Goal: Find specific page/section: Find specific page/section

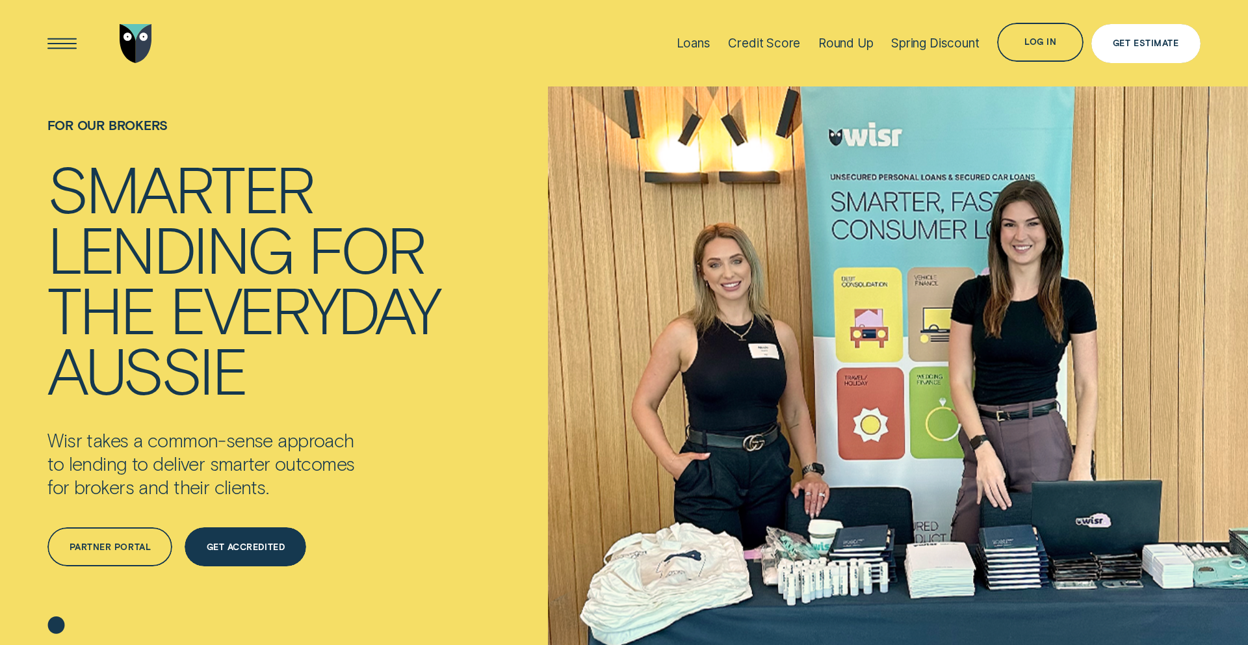
click at [1141, 36] on div "Get Estimate" at bounding box center [1145, 43] width 109 height 39
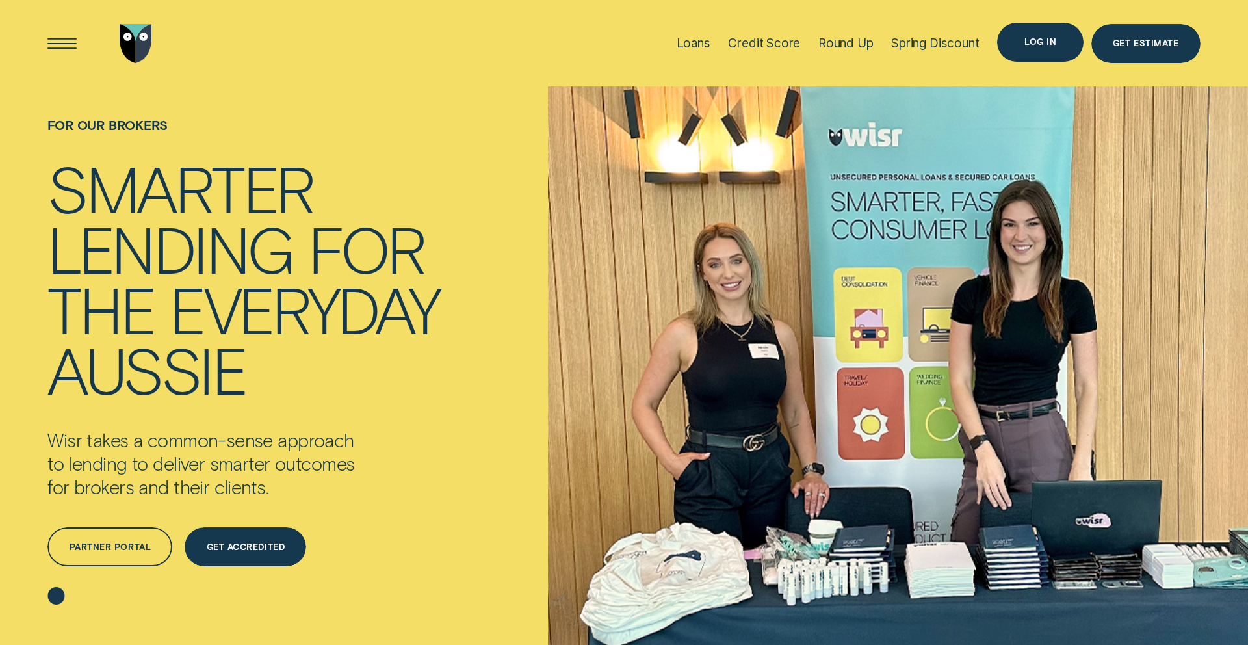
click at [1030, 34] on div "Log in" at bounding box center [1040, 42] width 86 height 39
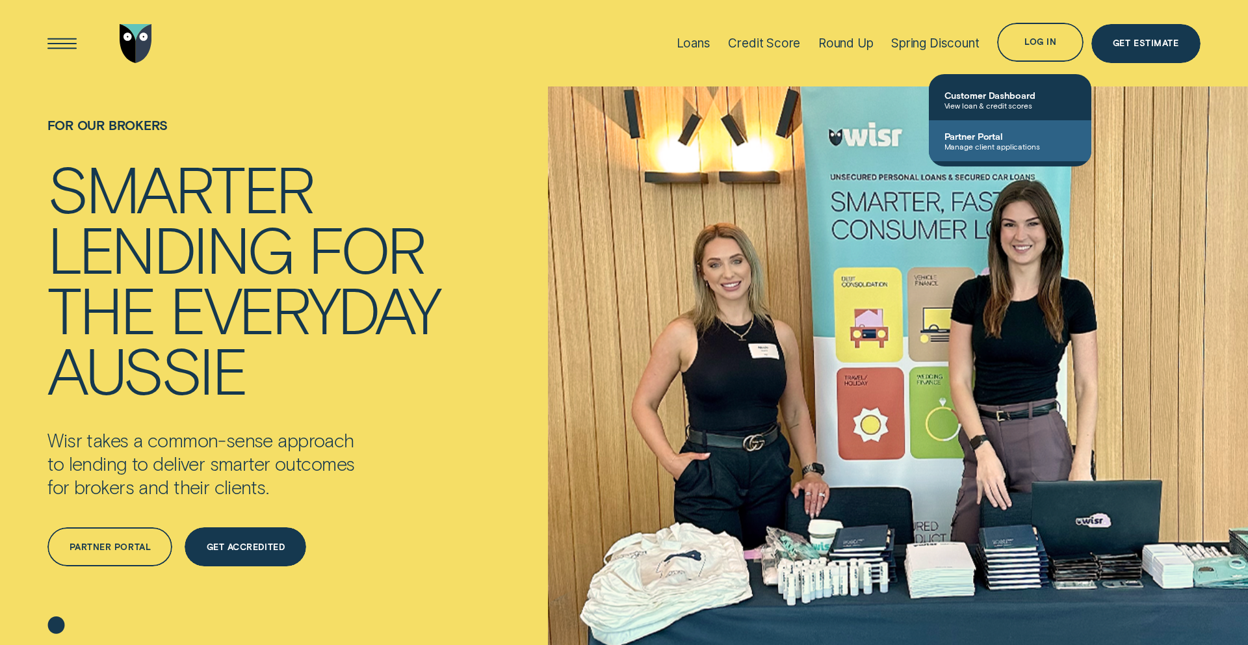
click at [999, 145] on span "Manage client applications" at bounding box center [1009, 146] width 131 height 9
